Goal: Check status: Check status

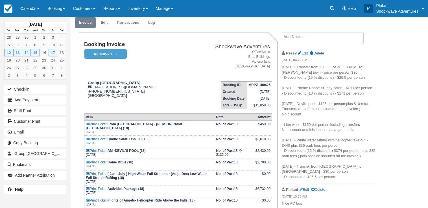
scroll to position [29, 0]
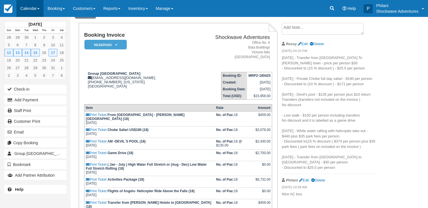
click at [37, 7] on link "Calendar" at bounding box center [29, 8] width 27 height 17
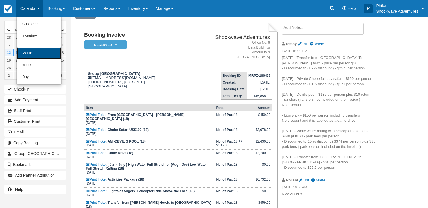
click at [34, 51] on link "Month" at bounding box center [39, 53] width 45 height 12
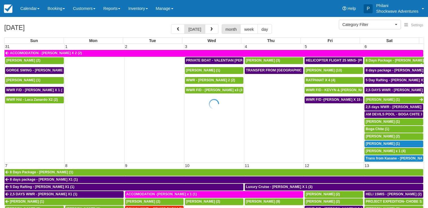
select select
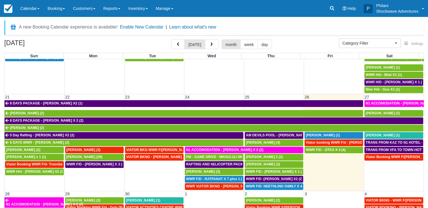
scroll to position [244, 0]
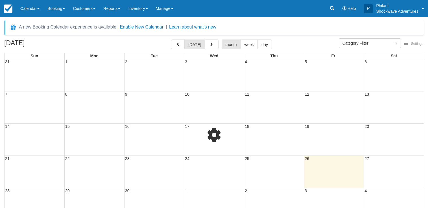
select select
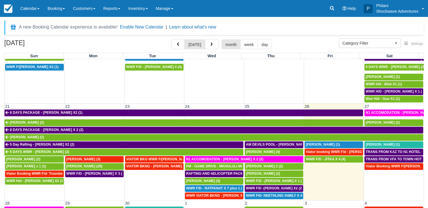
scroll to position [244, 0]
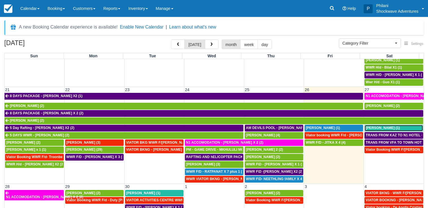
click at [374, 128] on span "[PERSON_NAME] (1)" at bounding box center [382, 128] width 34 height 4
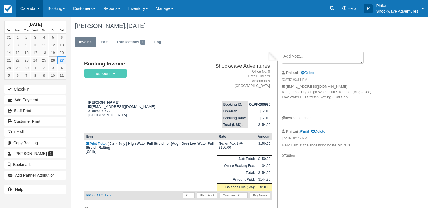
click at [35, 7] on link "Calendar" at bounding box center [29, 8] width 27 height 17
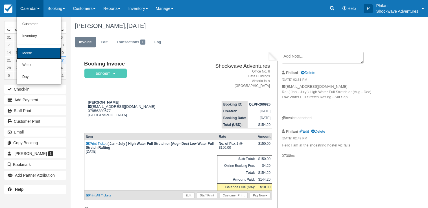
click at [33, 56] on link "Month" at bounding box center [39, 53] width 45 height 12
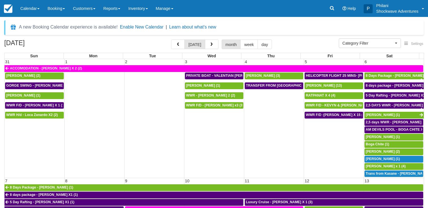
select select
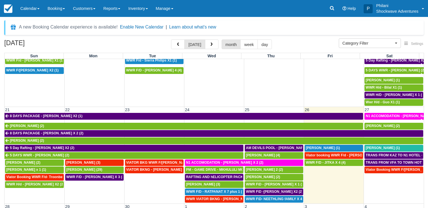
scroll to position [271, 0]
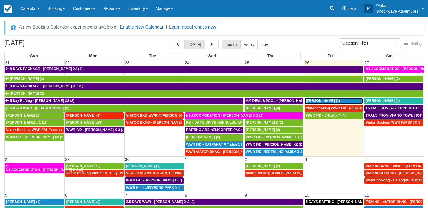
click at [330, 102] on span "Rhonda Ronnie Fetzko (1)" at bounding box center [323, 101] width 34 height 4
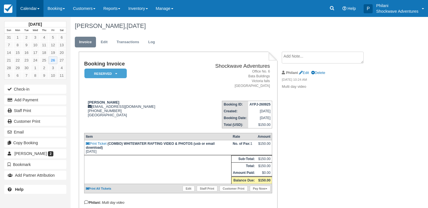
click at [35, 8] on link "Calendar" at bounding box center [29, 8] width 27 height 17
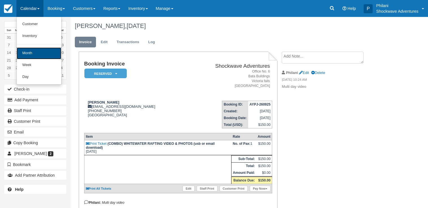
click at [43, 54] on link "Month" at bounding box center [39, 53] width 45 height 12
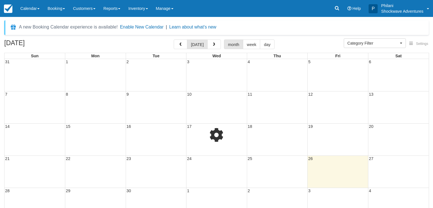
select select
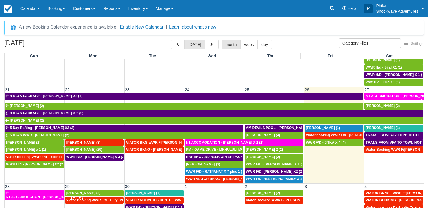
scroll to position [271, 0]
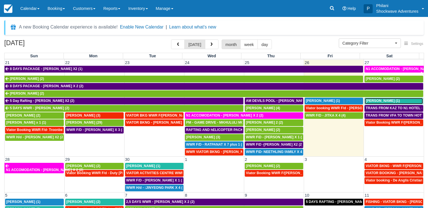
click at [385, 102] on span "[PERSON_NAME] (1)" at bounding box center [382, 101] width 34 height 4
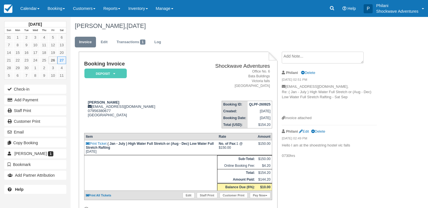
click at [152, 78] on td "Booking Invoice Deposit   Pending Reserved Paid Waiting Cancelled NO LONGER COM…" at bounding box center [135, 78] width 102 height 35
click at [36, 8] on link "Calendar" at bounding box center [29, 8] width 27 height 17
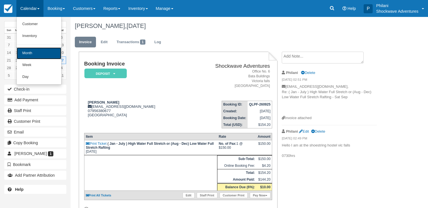
click at [38, 52] on link "Month" at bounding box center [39, 53] width 45 height 12
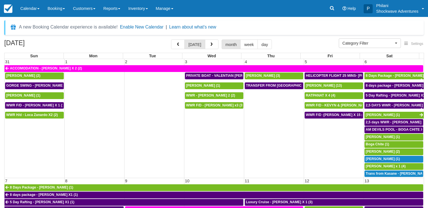
select select
click at [179, 43] on button "button" at bounding box center [178, 45] width 14 height 10
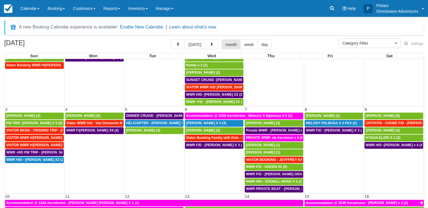
scroll to position [27, 0]
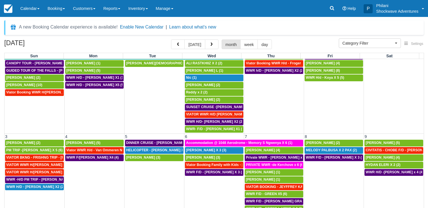
click at [171, 40] on button "button" at bounding box center [178, 45] width 14 height 10
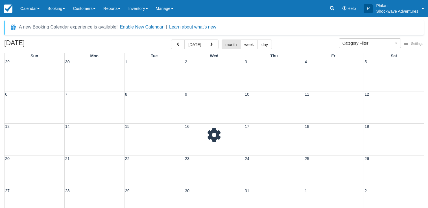
click at [171, 40] on button "button" at bounding box center [178, 45] width 14 height 10
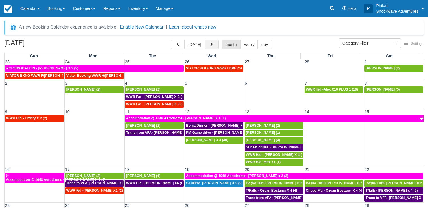
click at [211, 44] on span "button" at bounding box center [211, 45] width 4 height 4
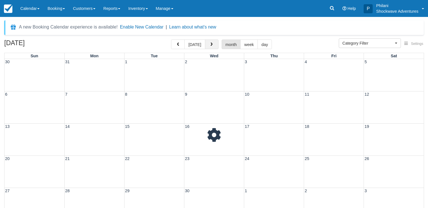
click at [211, 44] on span "button" at bounding box center [211, 45] width 4 height 4
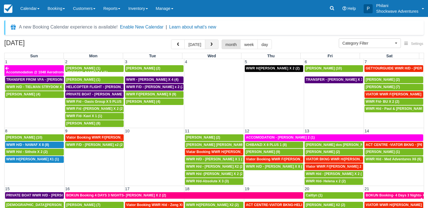
click at [211, 44] on span "button" at bounding box center [211, 45] width 4 height 4
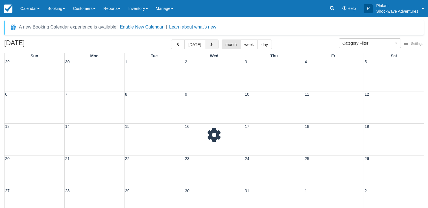
click at [211, 44] on span "button" at bounding box center [211, 45] width 4 height 4
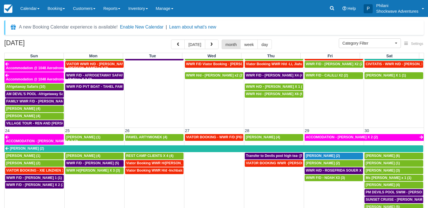
scroll to position [352, 0]
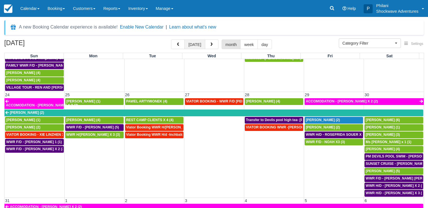
drag, startPoint x: 207, startPoint y: 43, endPoint x: 203, endPoint y: 46, distance: 5.2
click at [204, 46] on div "[DATE]" at bounding box center [194, 45] width 47 height 10
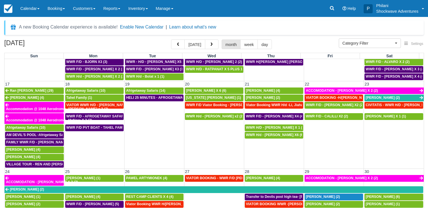
scroll to position [271, 0]
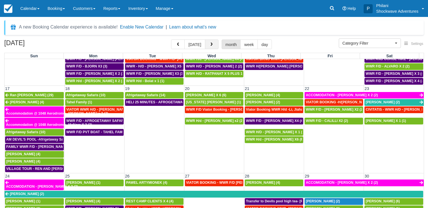
click at [211, 46] on span "button" at bounding box center [211, 45] width 4 height 4
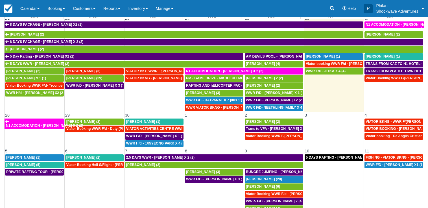
scroll to position [47, 0]
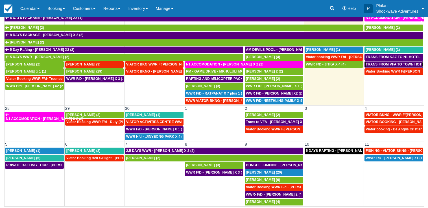
click at [380, 63] on span "TRANS FROM VFA TO TOWN HOTYELS - [PERSON_NAME] X 2 (2)" at bounding box center [419, 64] width 108 height 4
